Goal: Task Accomplishment & Management: Use online tool/utility

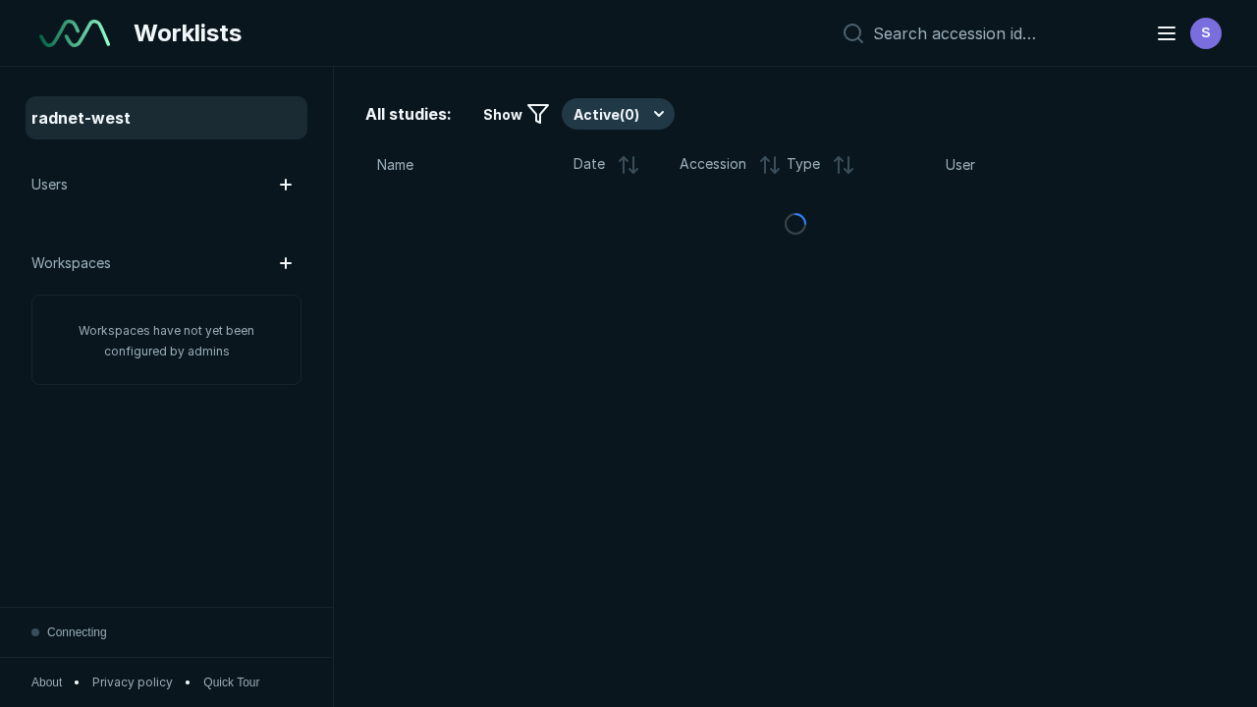
scroll to position [5365, 8183]
